Goal: Task Accomplishment & Management: Use online tool/utility

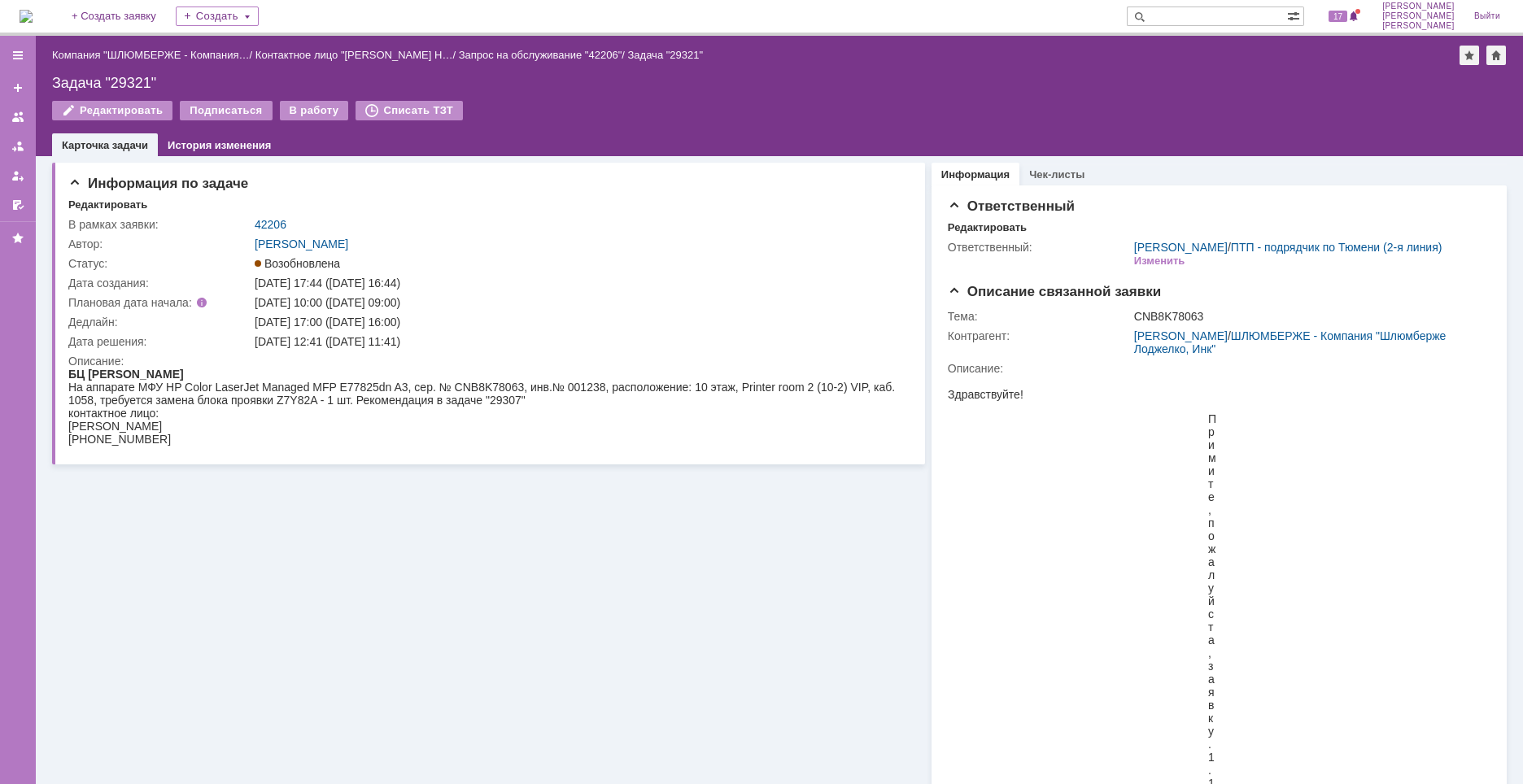
click at [124, 79] on div "Задача "29321"" at bounding box center [779, 83] width 1455 height 16
copy div "29321"
click at [489, 398] on div "На аппарате МФУ HP Color LaserJet Managed MFP E77825dn A3, сер. № CNB8K78063, и…" at bounding box center [485, 394] width 834 height 26
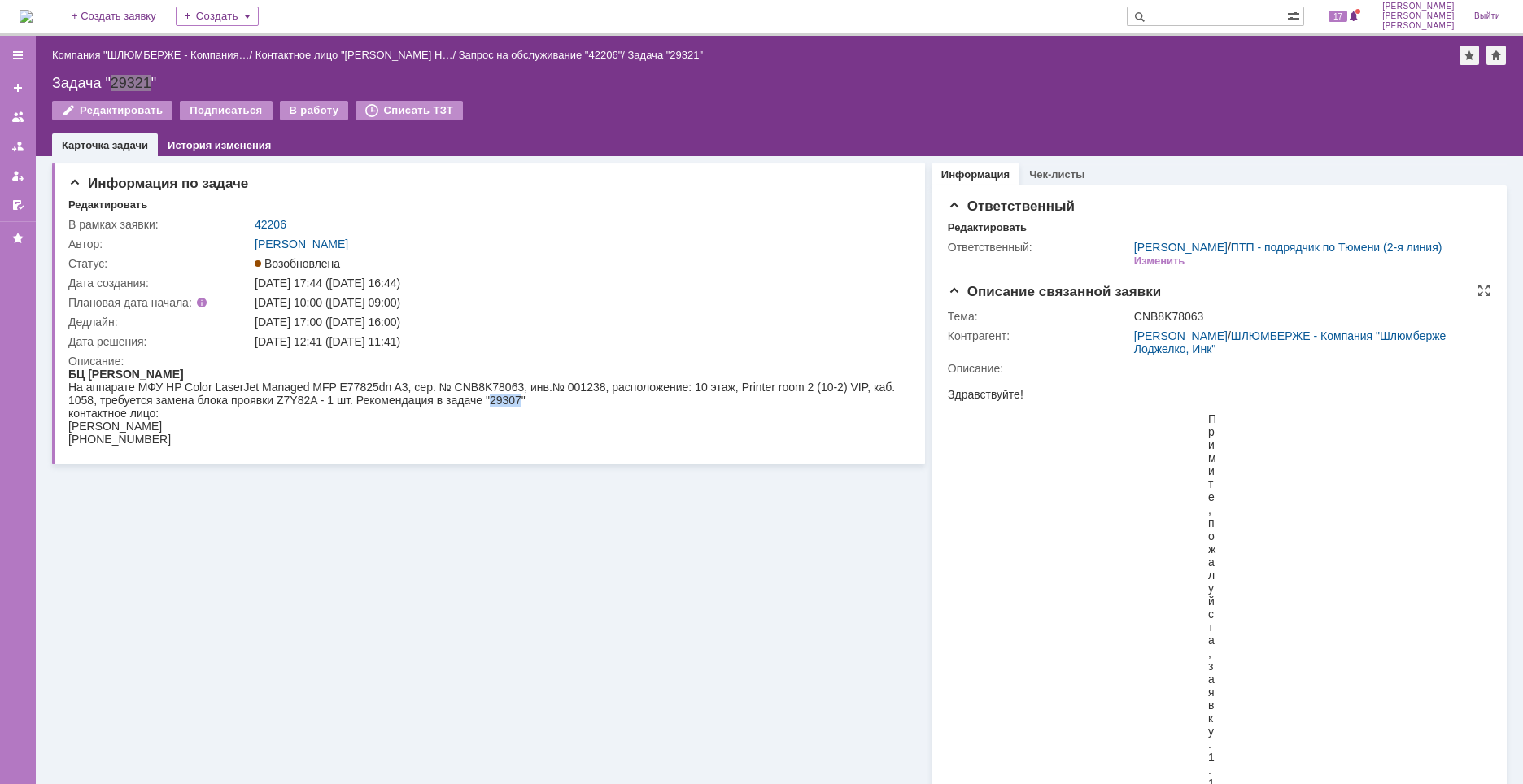
copy div "29307"
drag, startPoint x: 739, startPoint y: 705, endPoint x: 750, endPoint y: 705, distance: 11.0
click at [143, 78] on div "Задача "29321"" at bounding box center [779, 83] width 1455 height 16
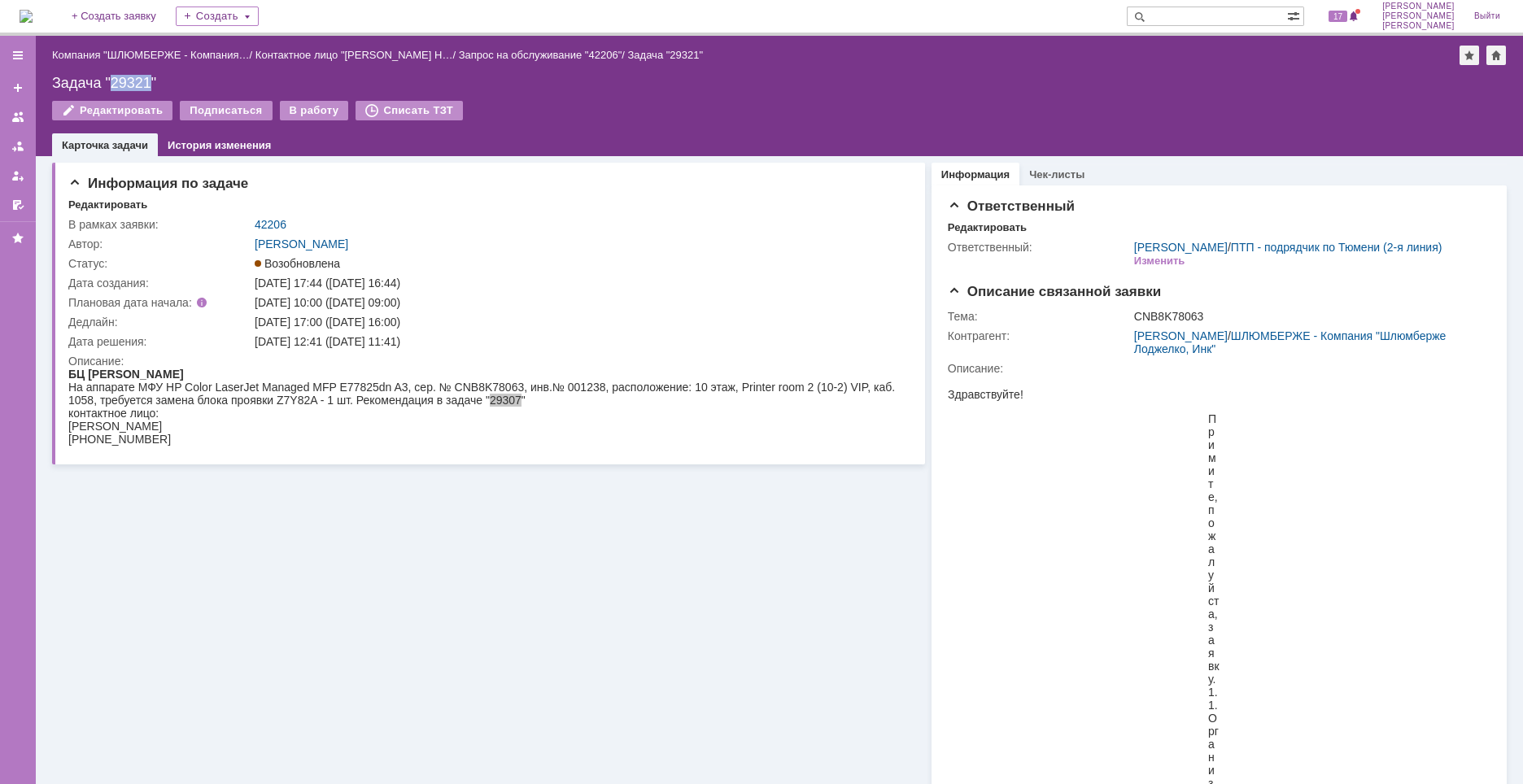
click at [143, 78] on div "Задача "29321"" at bounding box center [779, 83] width 1455 height 16
copy div "29321"
click at [668, 437] on div "[PHONE_NUMBER]" at bounding box center [482, 439] width 828 height 13
click at [33, 20] on img at bounding box center [26, 16] width 13 height 13
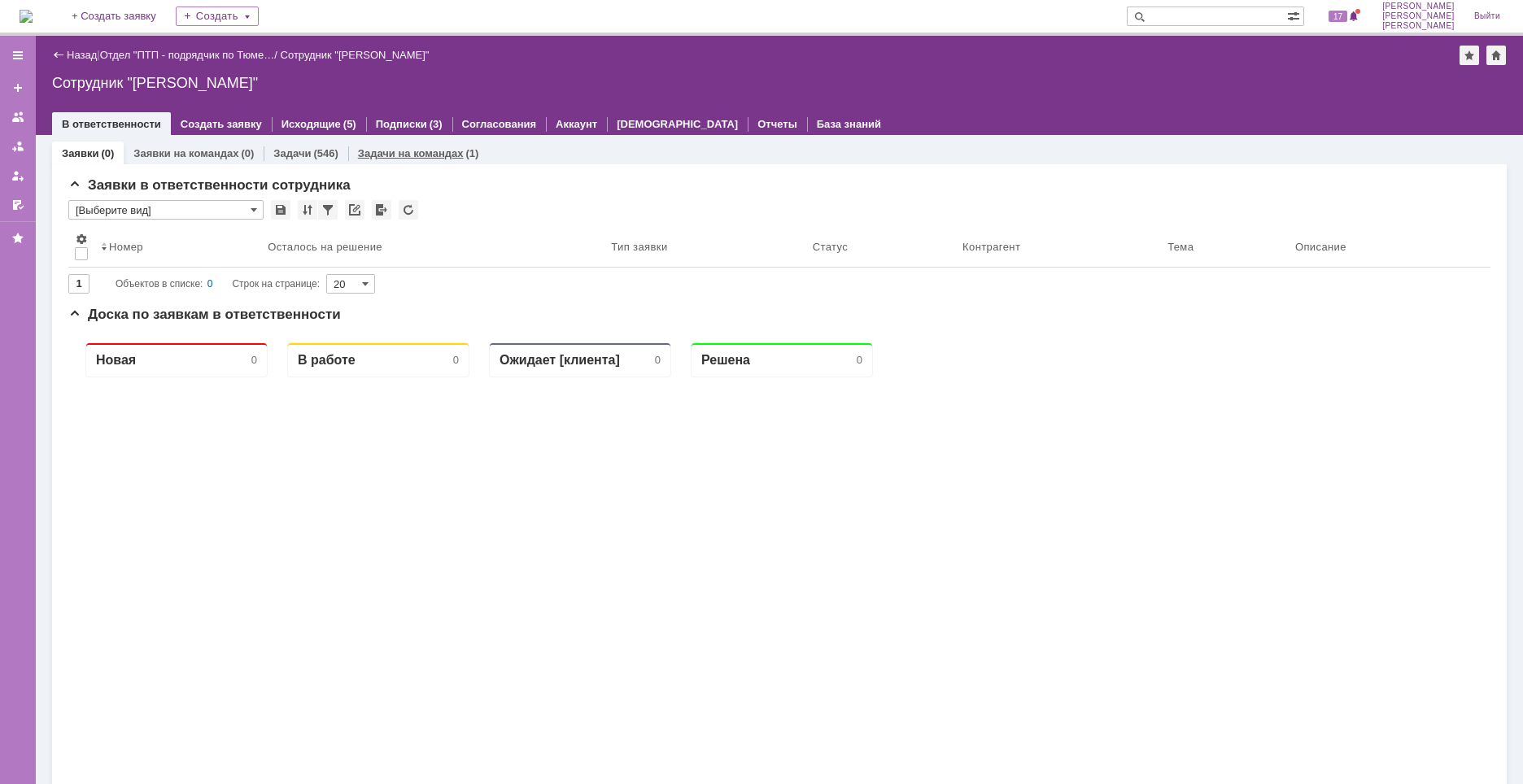
click at [438, 161] on div "Задачи на командах (1)" at bounding box center [418, 153] width 141 height 23
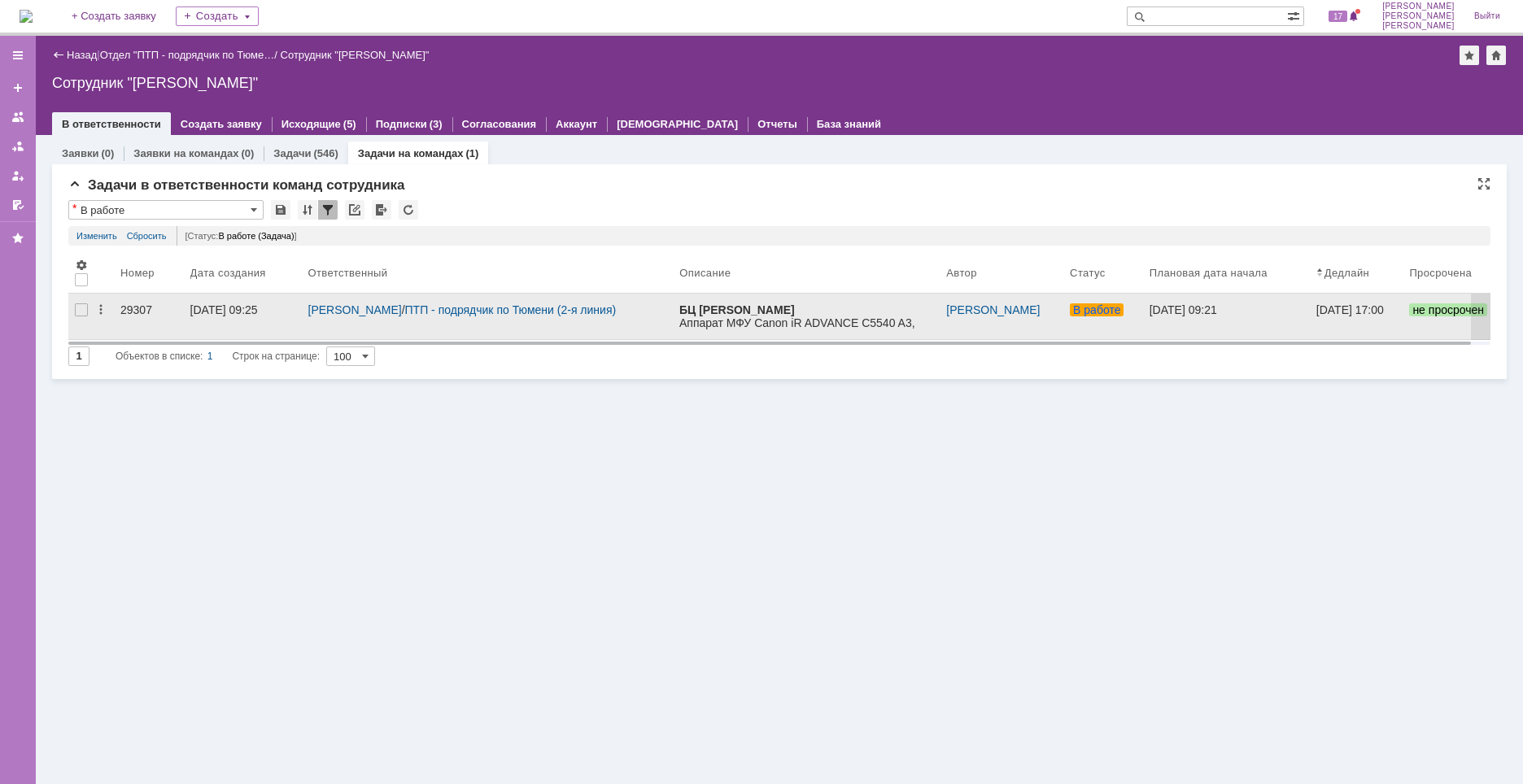
click at [137, 313] on div "29307" at bounding box center [149, 309] width 57 height 13
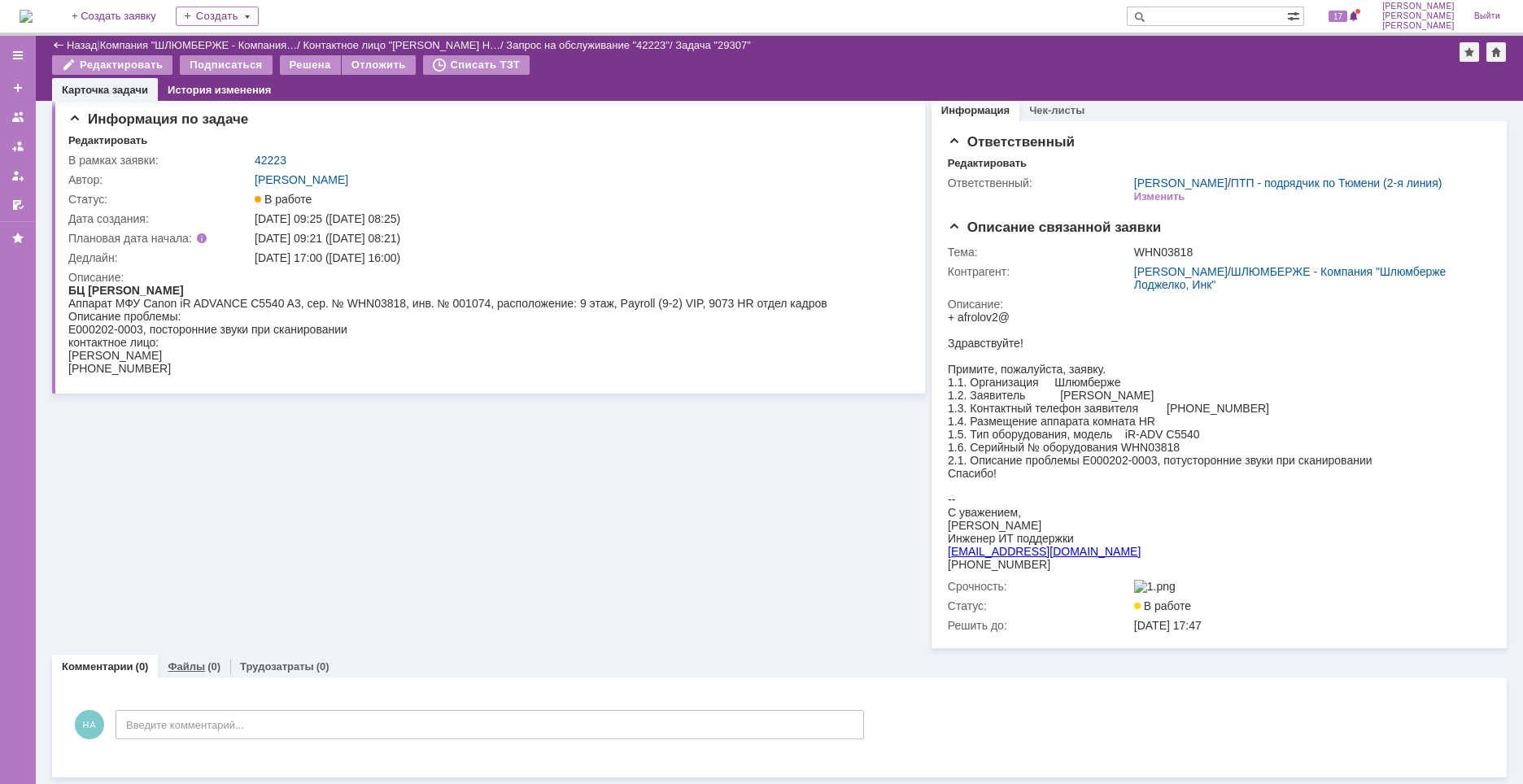
scroll to position [28, 0]
drag, startPoint x: 205, startPoint y: 674, endPoint x: 225, endPoint y: 663, distance: 22.8
click at [205, 674] on div "Файлы (0)" at bounding box center [194, 666] width 73 height 23
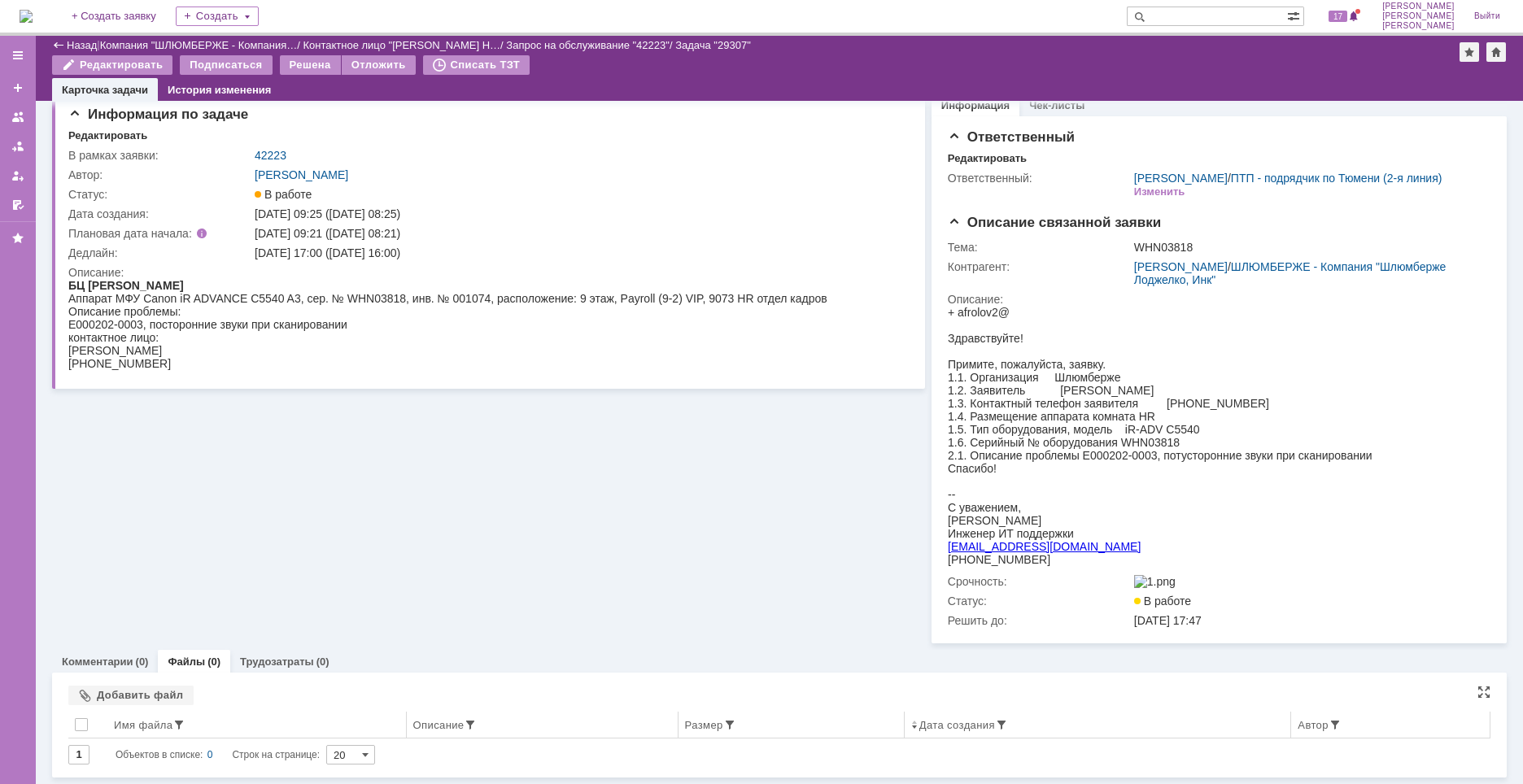
scroll to position [34, 0]
click at [127, 699] on div "Добавить файл" at bounding box center [130, 695] width 125 height 20
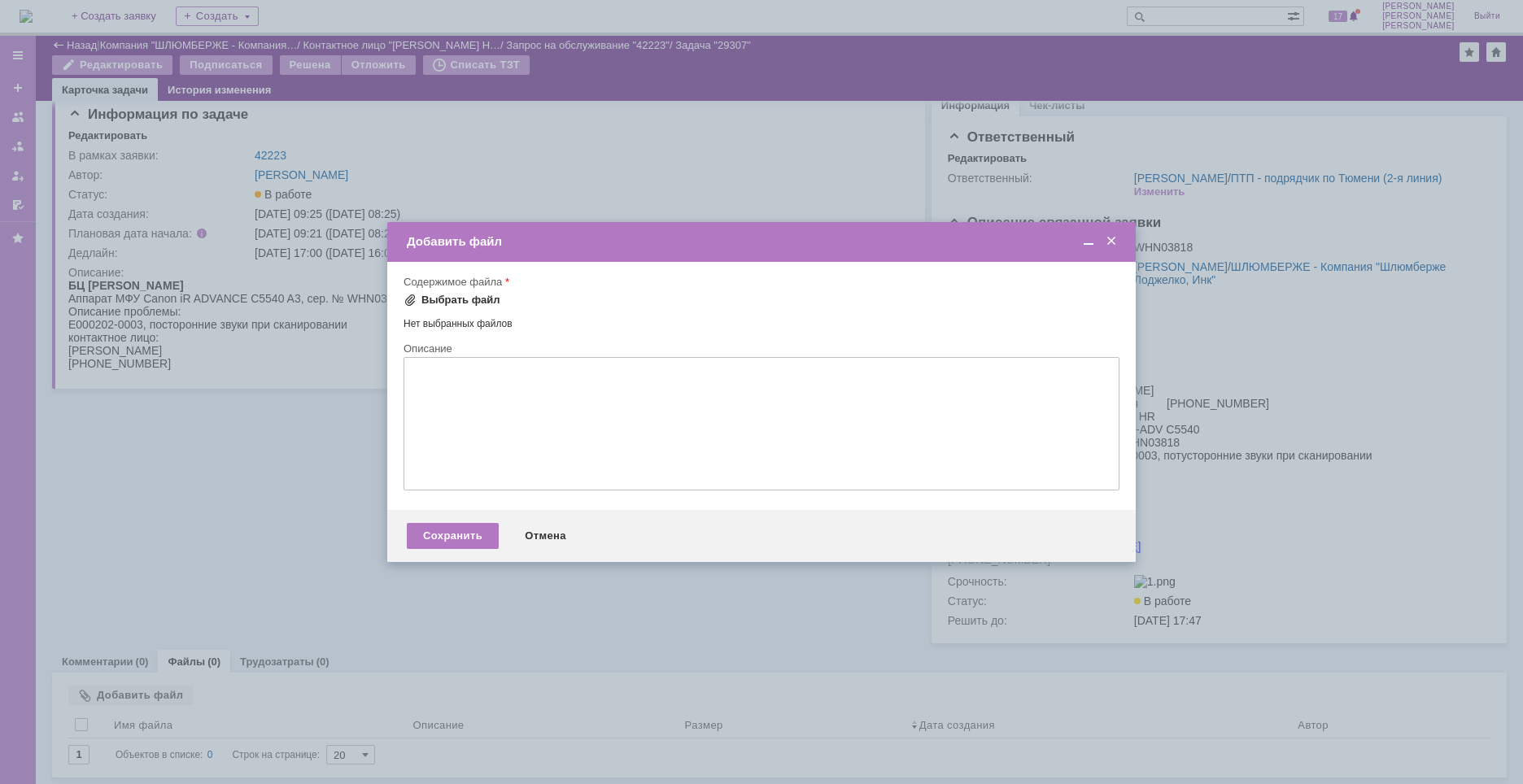
click at [472, 300] on div "Выбрать файл" at bounding box center [460, 300] width 79 height 13
click at [454, 533] on div "Сохранить" at bounding box center [453, 537] width 92 height 26
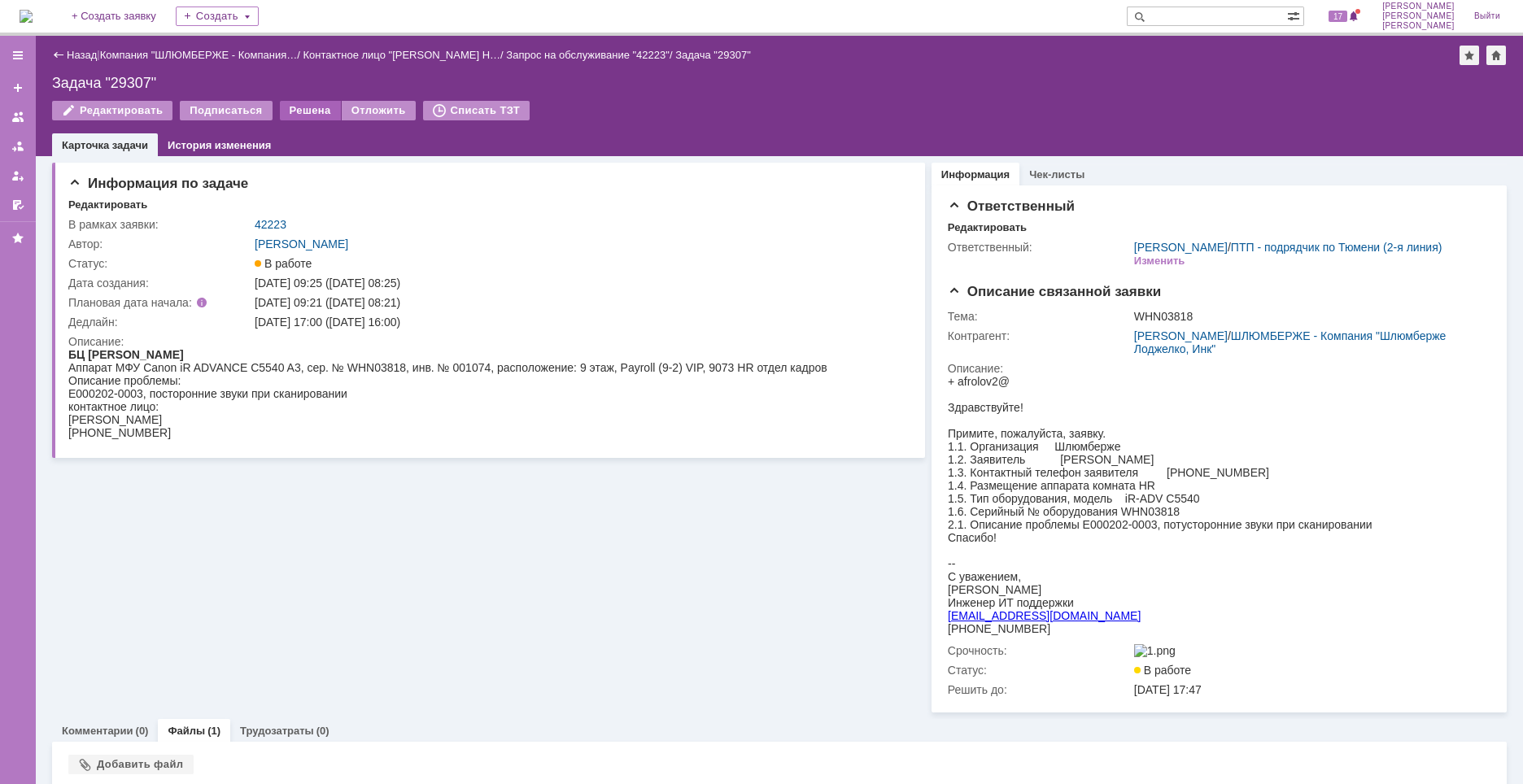
click at [313, 116] on div "Решена" at bounding box center [310, 111] width 61 height 20
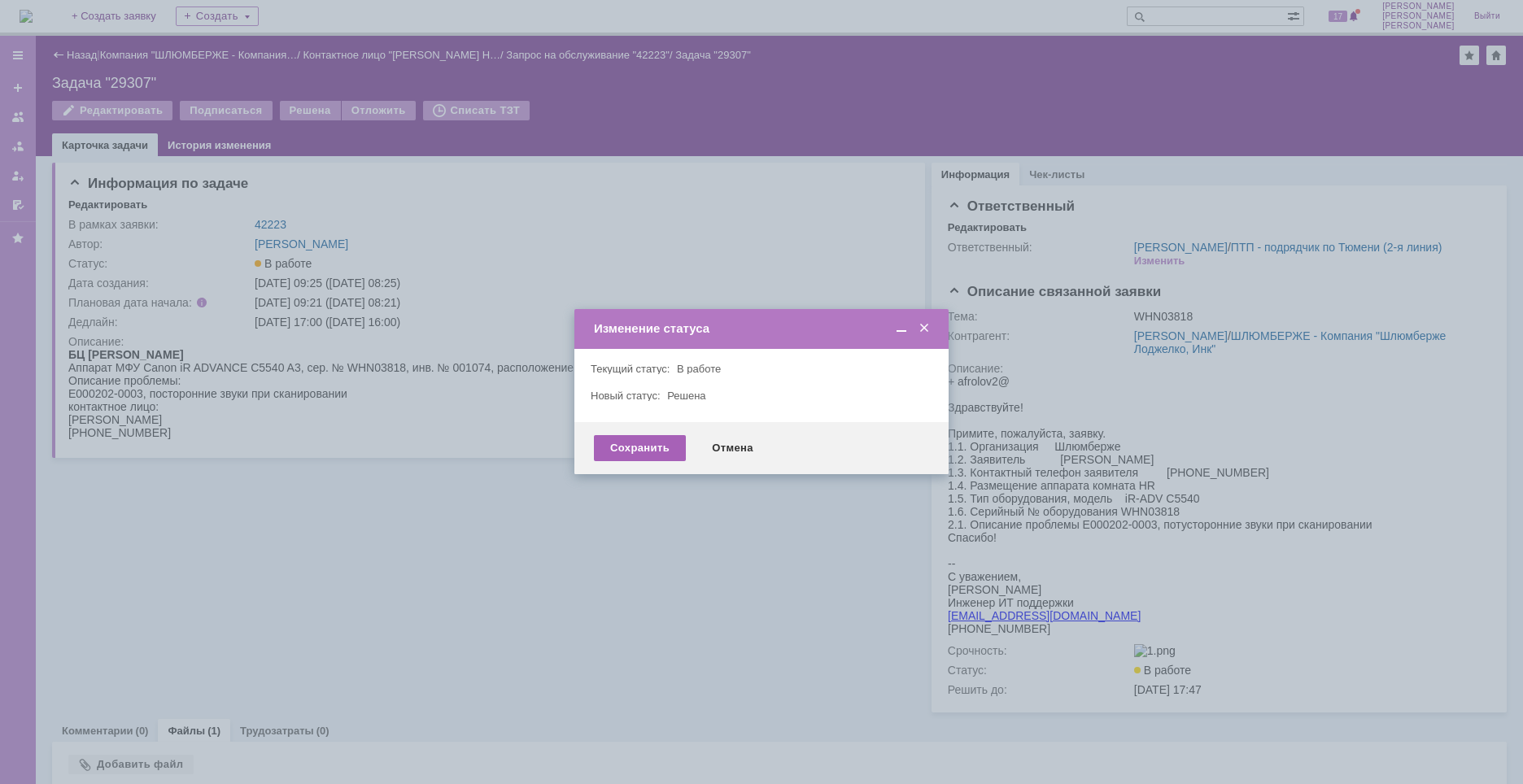
click at [655, 444] on div "Сохранить" at bounding box center [639, 448] width 92 height 26
